Goal: Task Accomplishment & Management: Use online tool/utility

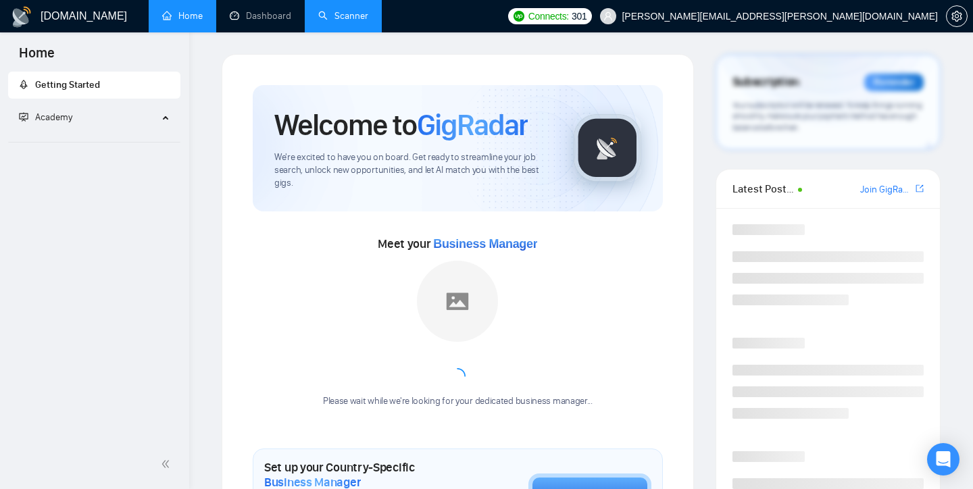
click at [329, 22] on link "Scanner" at bounding box center [343, 15] width 50 height 11
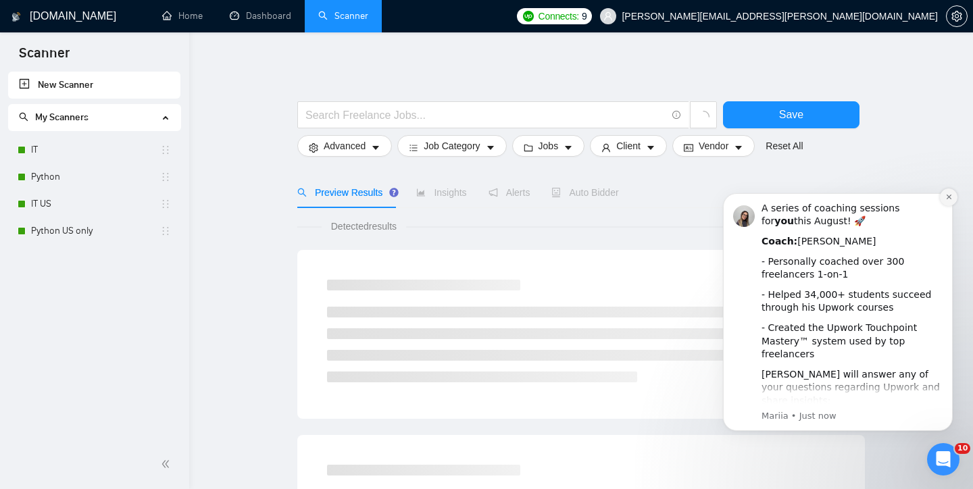
click at [948, 196] on icon "Dismiss notification" at bounding box center [948, 196] width 7 height 7
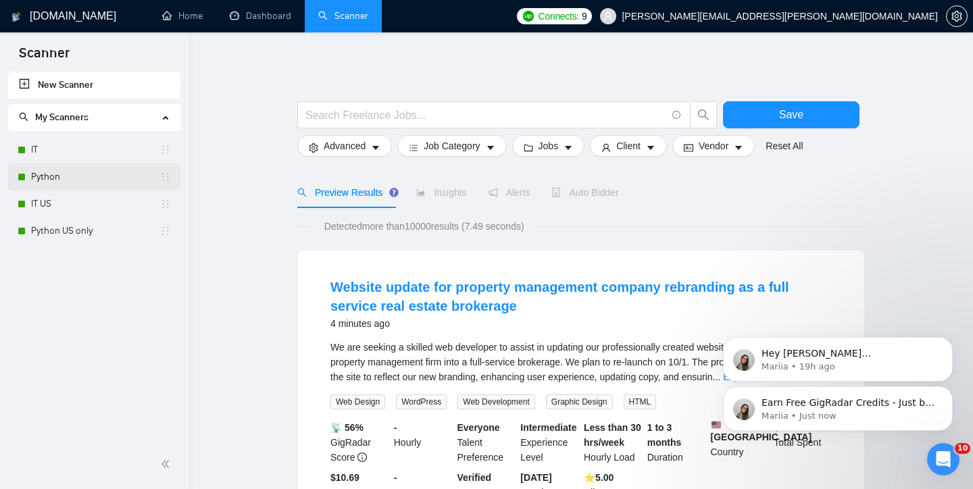
click at [44, 178] on link "Python" at bounding box center [95, 177] width 129 height 27
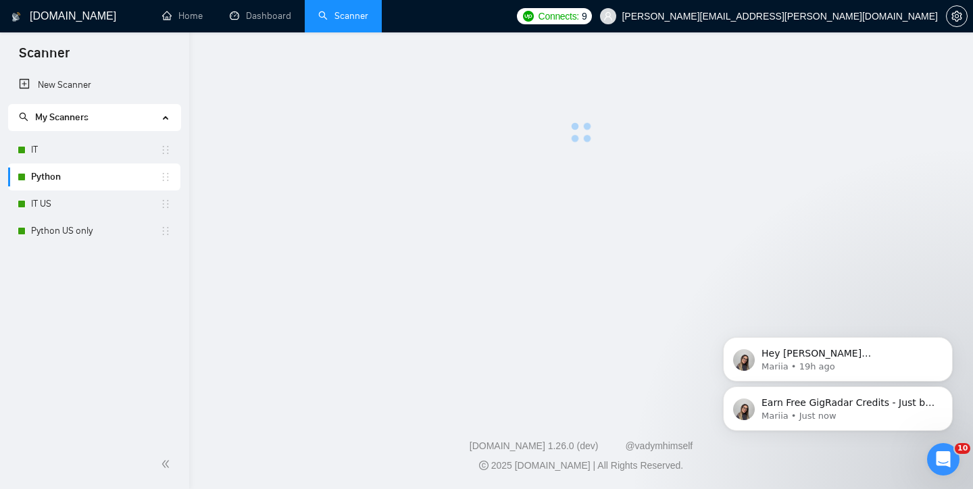
click at [44, 178] on link "Python" at bounding box center [95, 177] width 129 height 27
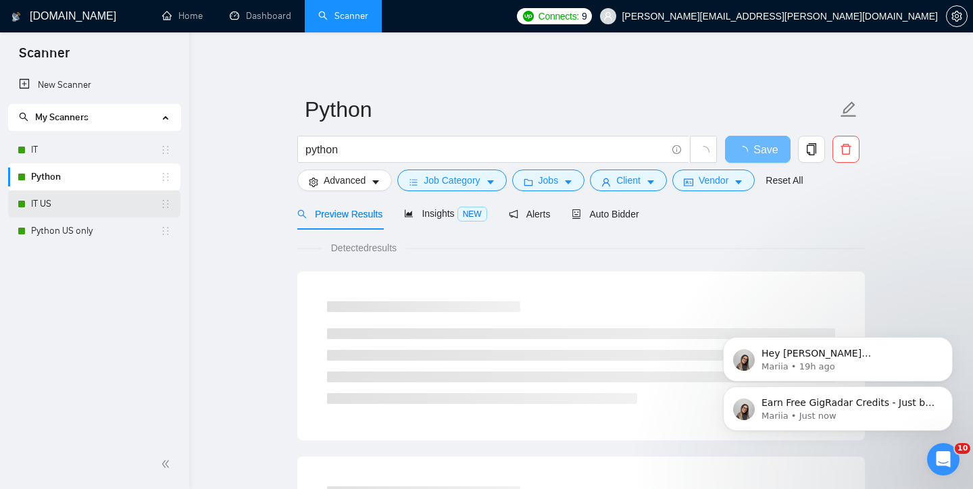
click at [41, 205] on link "IT US" at bounding box center [95, 204] width 129 height 27
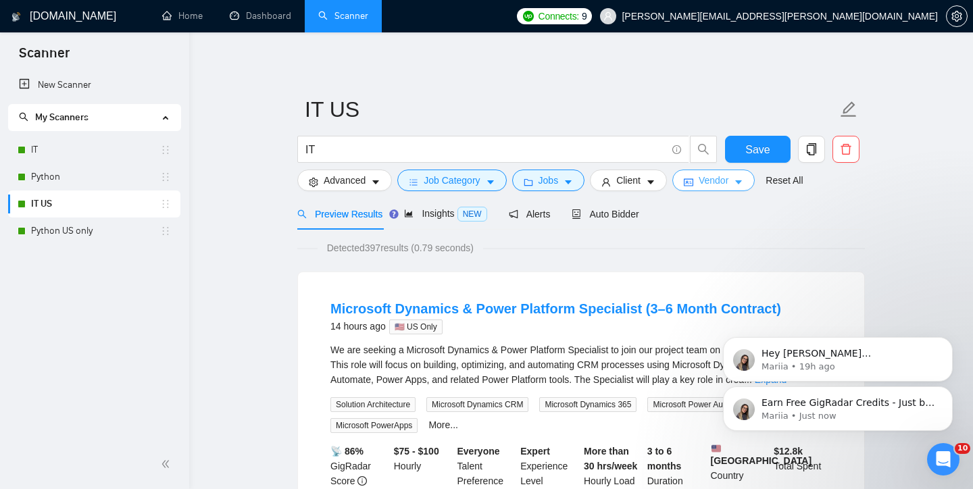
click at [728, 186] on span "Vendor" at bounding box center [714, 180] width 30 height 15
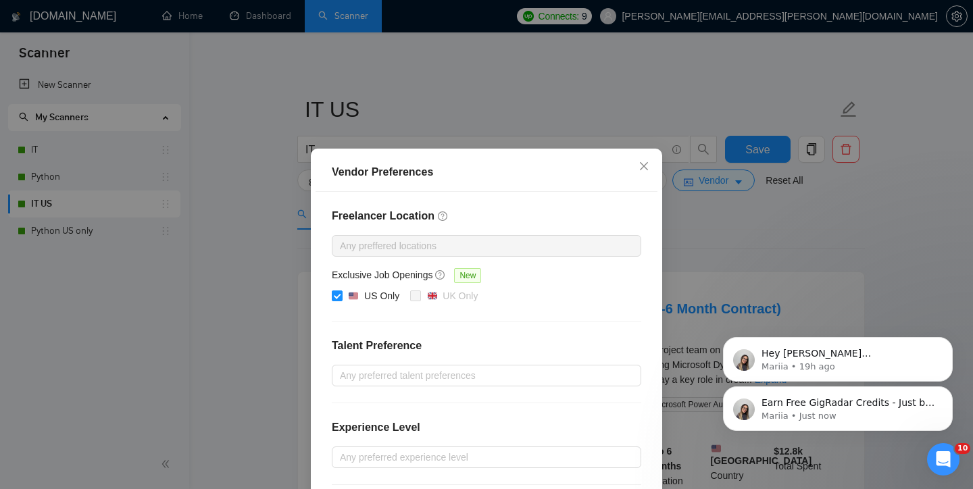
click at [238, 272] on div "Vendor Preferences Freelancer Location Any preffered locations Exclusive Job Op…" at bounding box center [486, 244] width 973 height 489
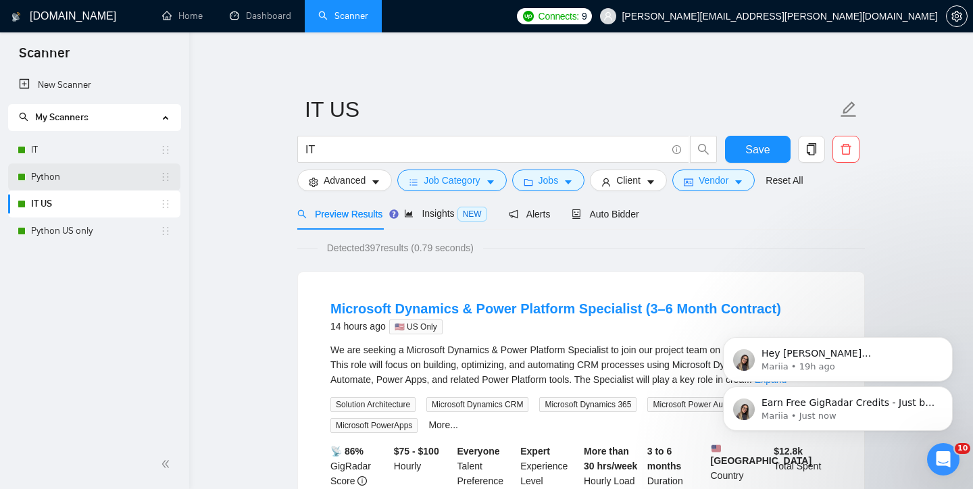
click at [49, 171] on link "Python" at bounding box center [95, 177] width 129 height 27
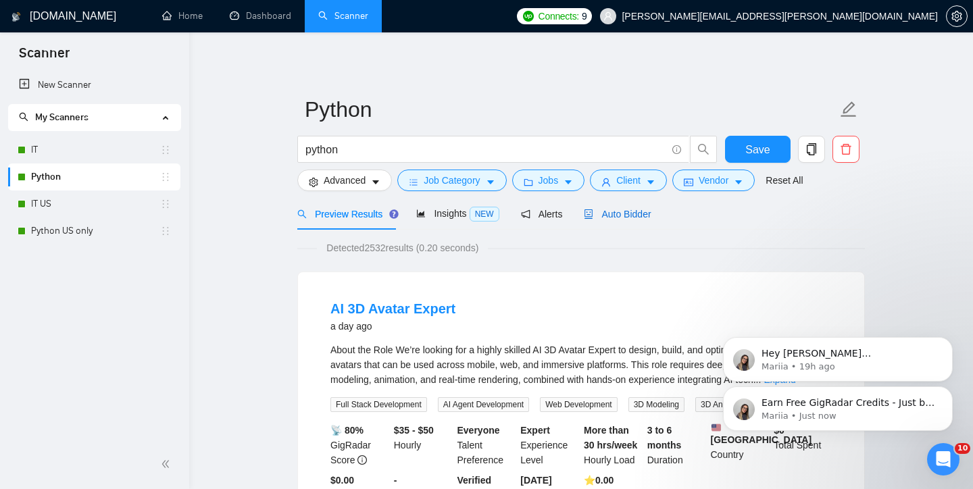
click at [628, 214] on span "Auto Bidder" at bounding box center [617, 214] width 67 height 11
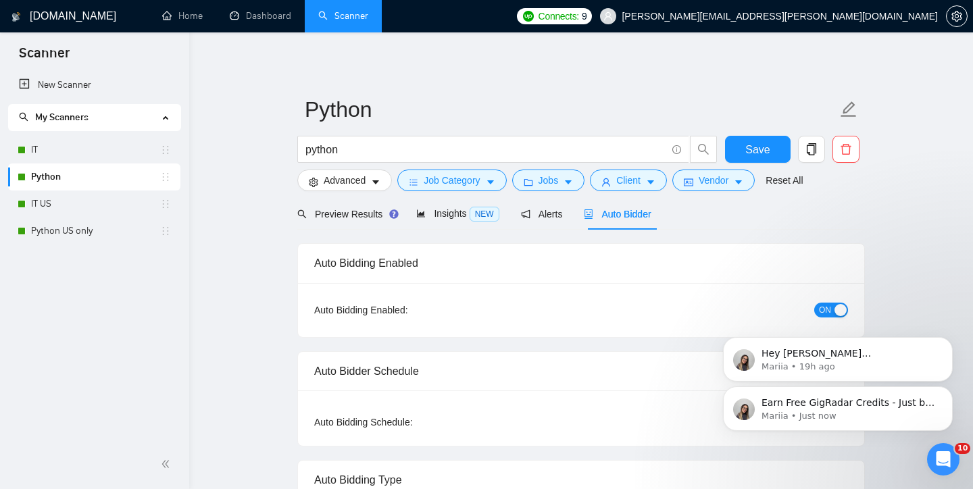
click at [824, 312] on div "Earn Free GigRadar Credits - Just by Sharing Your Story! 💬 Want more credits fo…" at bounding box center [838, 346] width 249 height 169
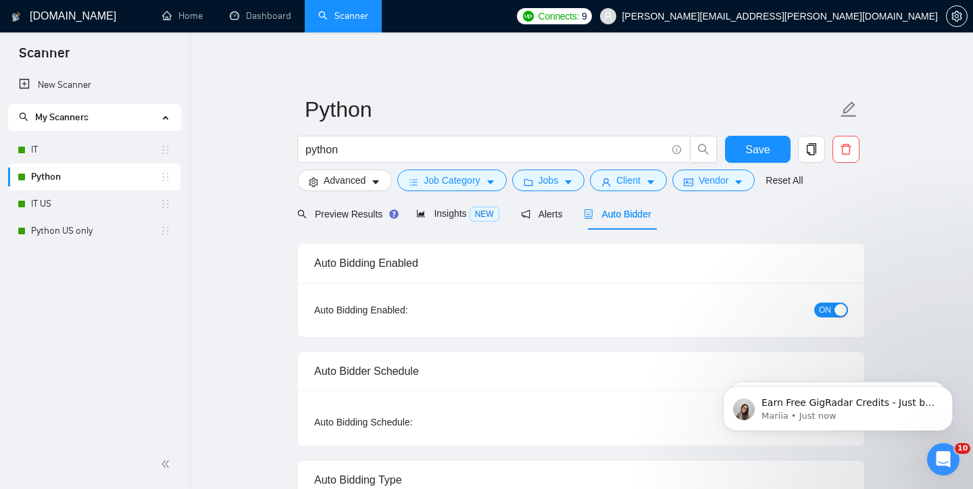
click at [831, 311] on span "ON" at bounding box center [825, 310] width 12 height 15
click at [763, 148] on span "Save" at bounding box center [757, 149] width 24 height 17
click at [98, 150] on link "IT" at bounding box center [95, 150] width 129 height 27
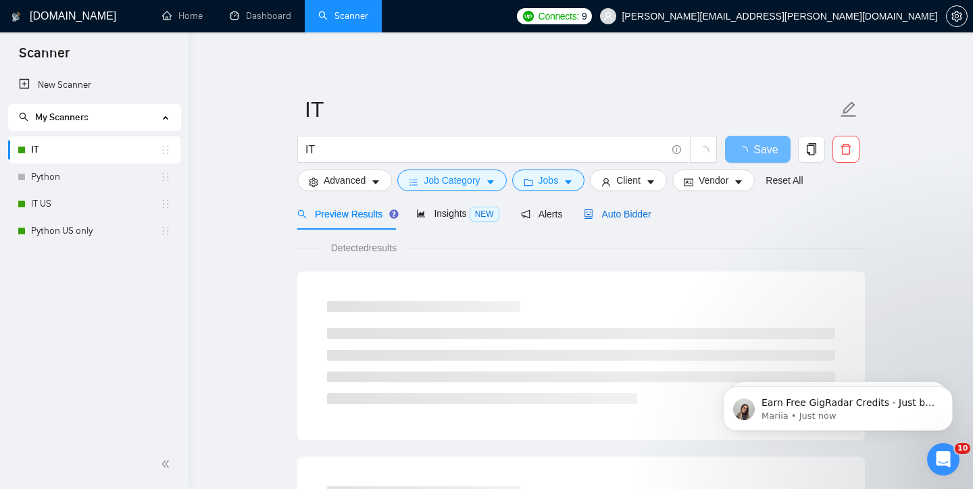
click at [635, 212] on span "Auto Bidder" at bounding box center [617, 214] width 67 height 11
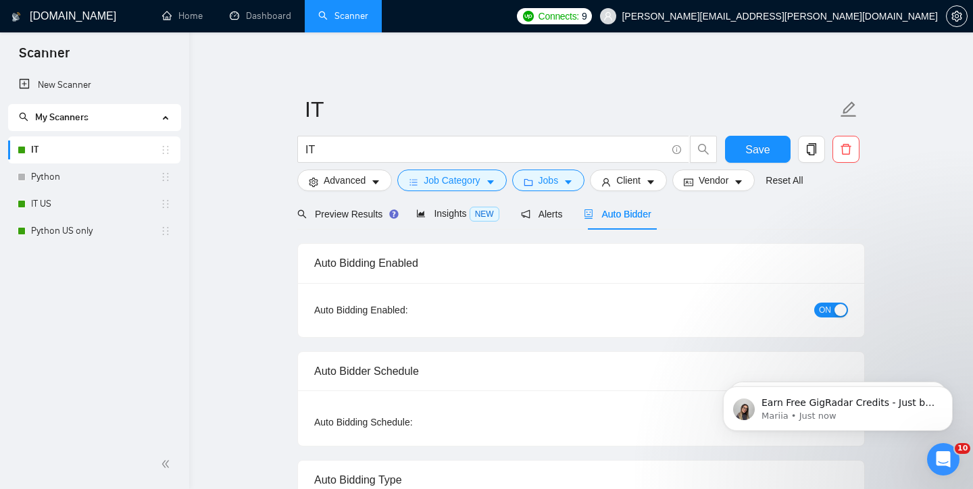
click at [818, 308] on button "ON" at bounding box center [831, 310] width 34 height 15
click at [755, 141] on span "Save" at bounding box center [757, 149] width 24 height 17
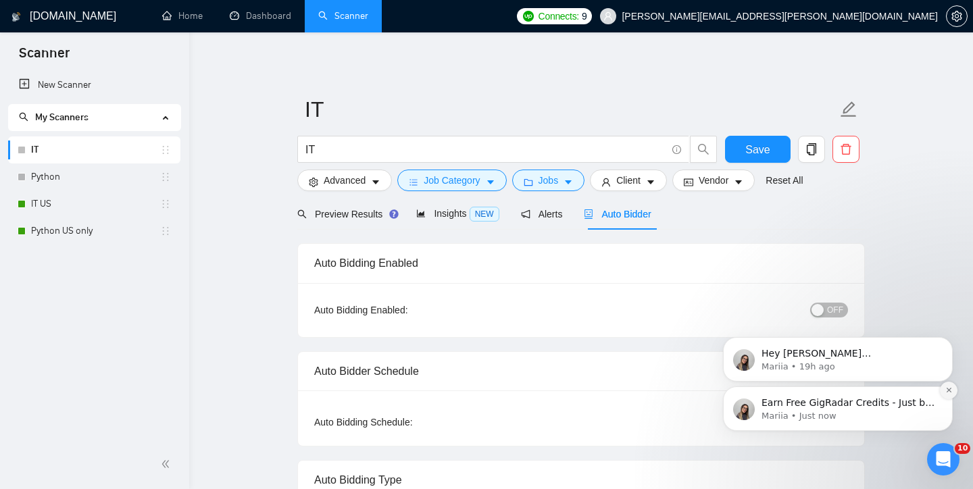
click at [949, 395] on button "Dismiss notification" at bounding box center [949, 391] width 18 height 18
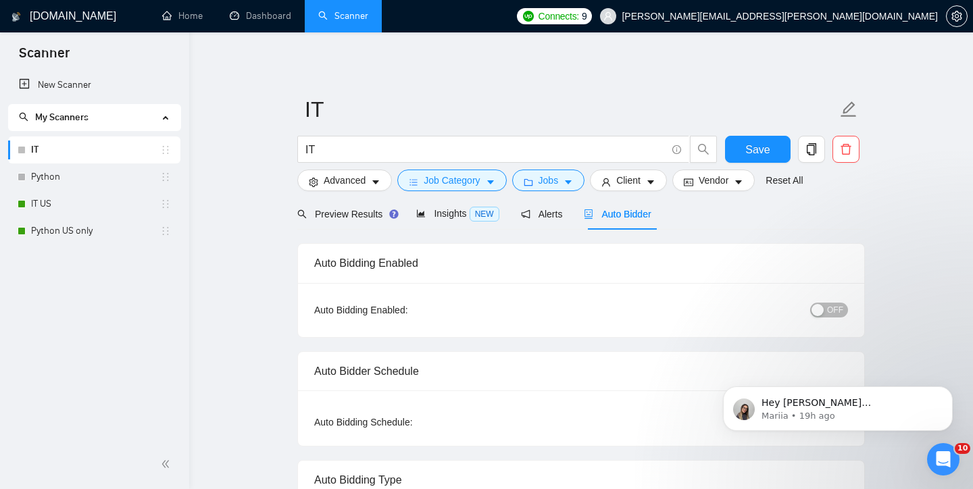
click at [949, 395] on button "Dismiss notification" at bounding box center [949, 391] width 14 height 14
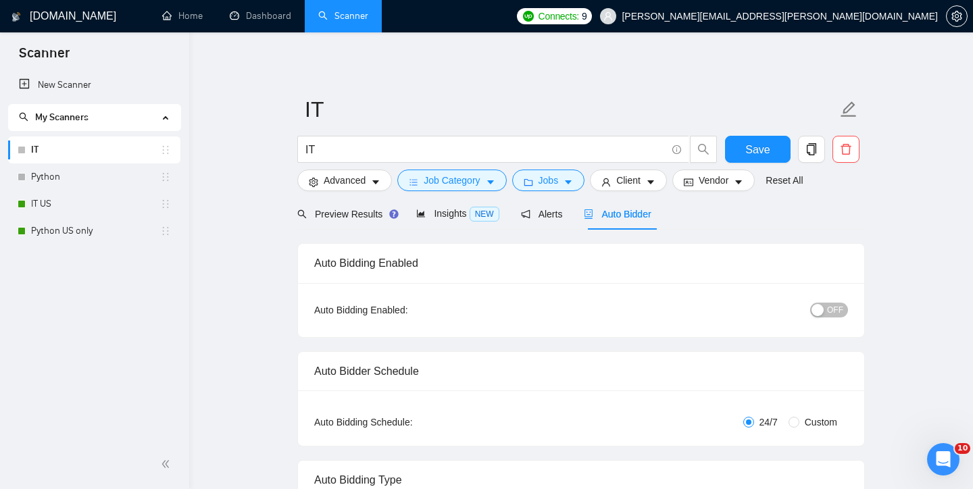
drag, startPoint x: 32, startPoint y: 179, endPoint x: 32, endPoint y: 166, distance: 12.8
click at [32, 179] on link "Python" at bounding box center [95, 177] width 129 height 27
